Goal: Find specific fact: Find specific fact

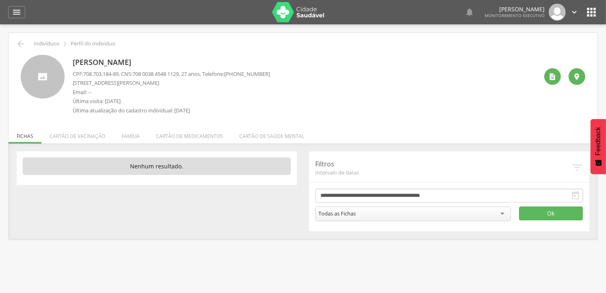
click at [25, 17] on div " Dashboard Supervisão Produtividade Mapa da cidade Mapa de cobertura Ranking A…" at bounding box center [302, 12] width 589 height 24
click at [16, 10] on icon "" at bounding box center [17, 12] width 10 height 10
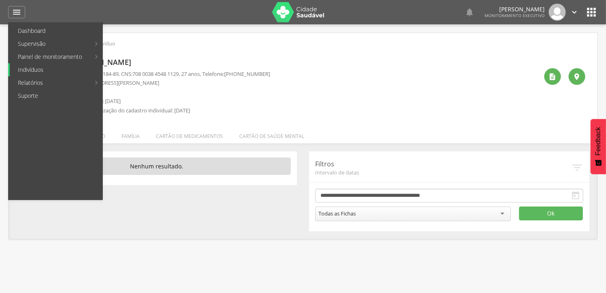
click at [22, 70] on link "Indivíduos" at bounding box center [56, 69] width 93 height 13
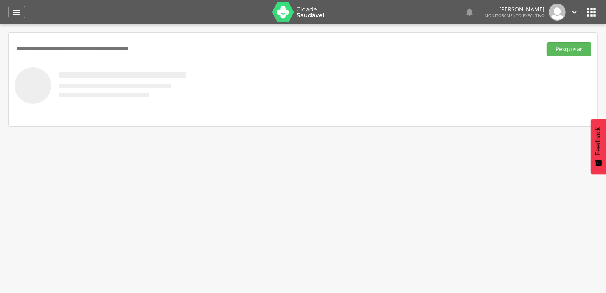
click at [42, 51] on input "text" at bounding box center [277, 49] width 524 height 14
type input "**********"
click at [546, 42] on button "Pesquisar" at bounding box center [568, 49] width 45 height 14
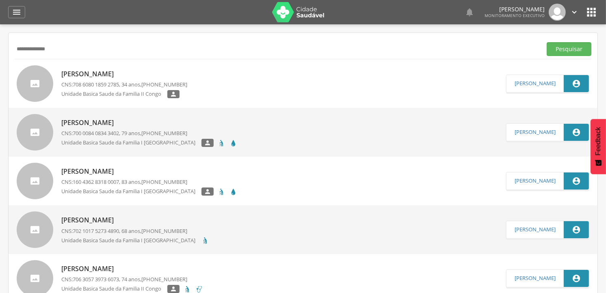
click at [108, 69] on p "[PERSON_NAME]" at bounding box center [124, 73] width 126 height 9
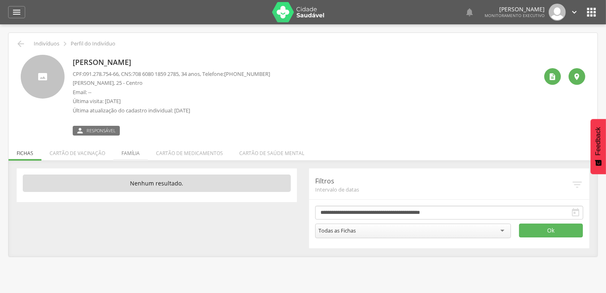
click at [127, 155] on li "Família" at bounding box center [130, 151] width 35 height 19
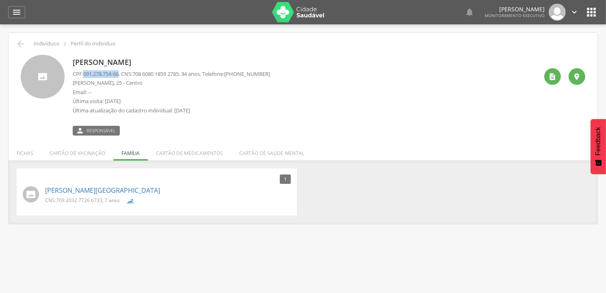
drag, startPoint x: 83, startPoint y: 74, endPoint x: 123, endPoint y: 70, distance: 39.6
click at [123, 70] on p "CPF: 091.278.754-66 , CNS: [PHONE_NUMBER] , 34 anos, Telefone: [PHONE_NUMBER]" at bounding box center [171, 74] width 197 height 8
click at [119, 71] on span "091.278.754-66" at bounding box center [100, 73] width 35 height 7
copy span "091.278.754-66"
